Goal: Find specific page/section

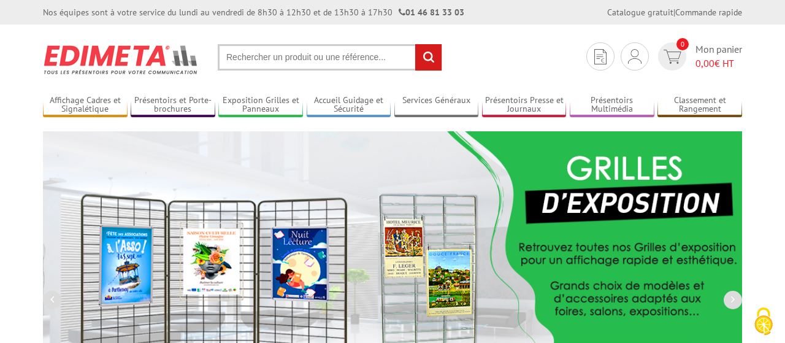
click at [328, 58] on input "text" at bounding box center [330, 57] width 225 height 26
type input "o"
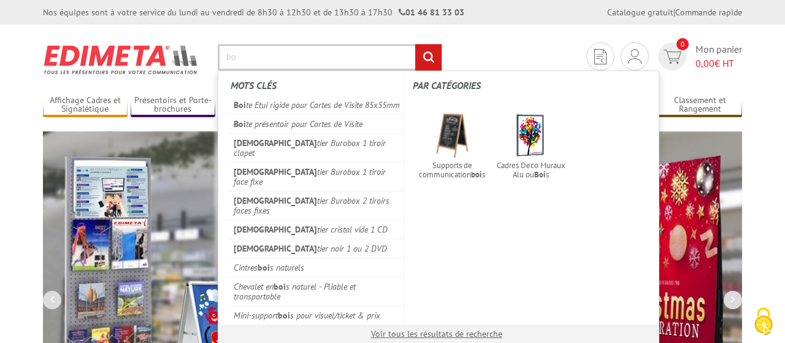
type input "b"
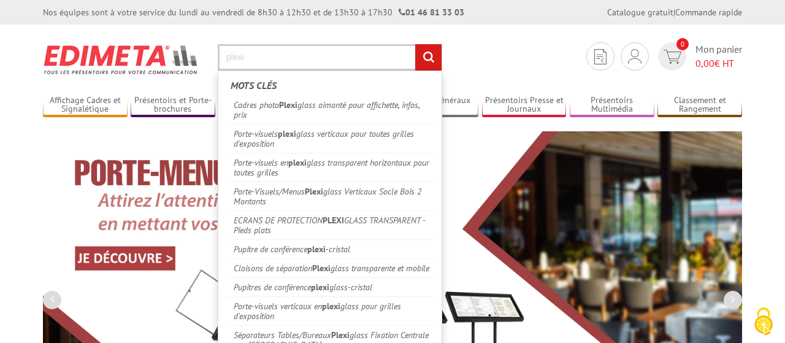
type input "plexi"
click at [415, 44] on input "rechercher" at bounding box center [428, 57] width 26 height 26
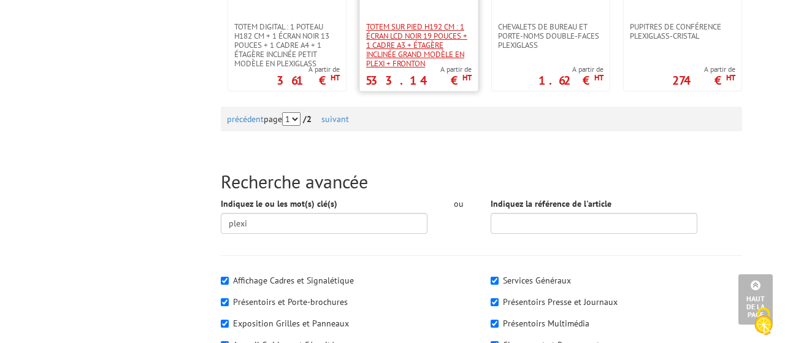
scroll to position [1403, 0]
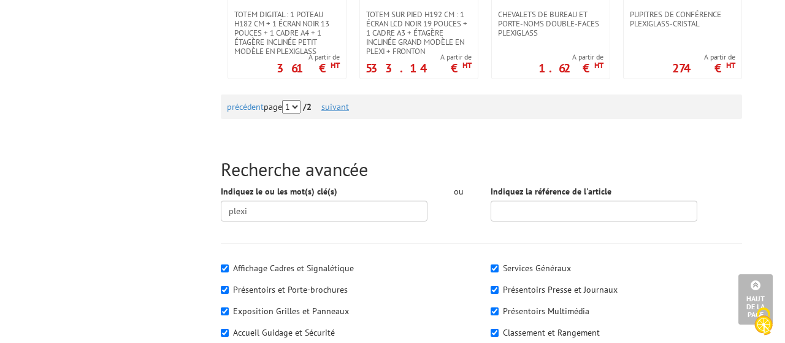
click at [337, 101] on link "suivant" at bounding box center [335, 106] width 28 height 11
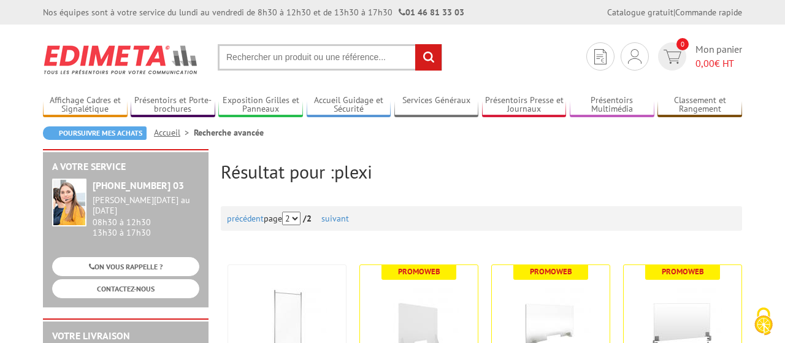
click at [376, 71] on input "text" at bounding box center [330, 57] width 225 height 26
click at [376, 69] on input "text" at bounding box center [330, 57] width 225 height 26
type input "boite plexi"
click at [415, 44] on input "rechercher" at bounding box center [428, 57] width 26 height 26
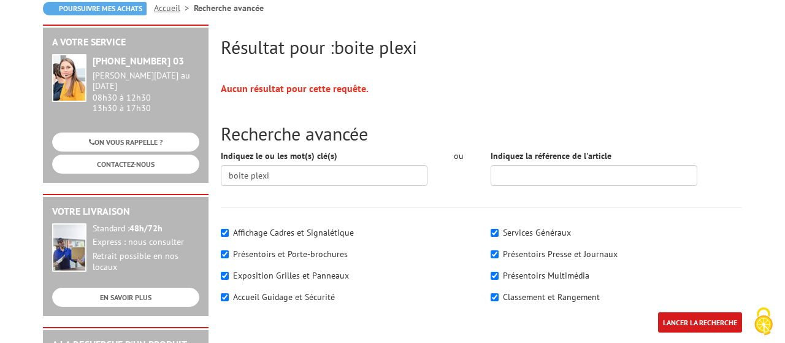
scroll to position [64, 0]
